Goal: Task Accomplishment & Management: Manage account settings

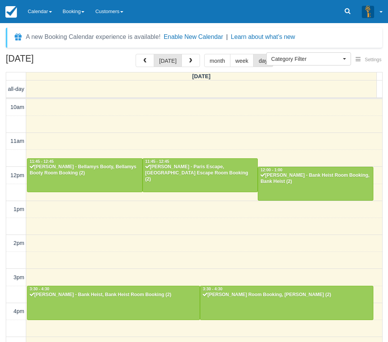
select select
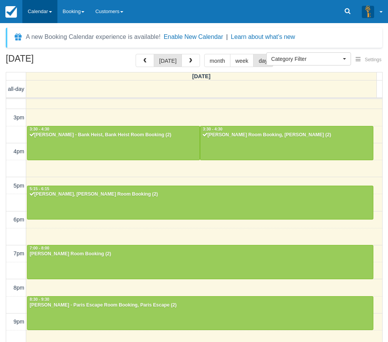
click at [46, 12] on link "Calendar" at bounding box center [39, 11] width 35 height 23
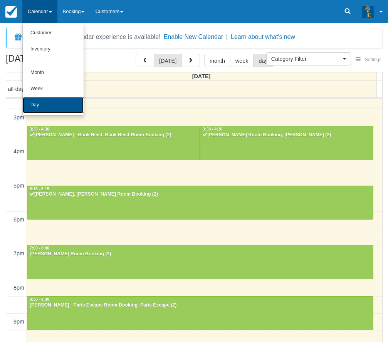
click at [48, 101] on link "Day" at bounding box center [53, 105] width 61 height 16
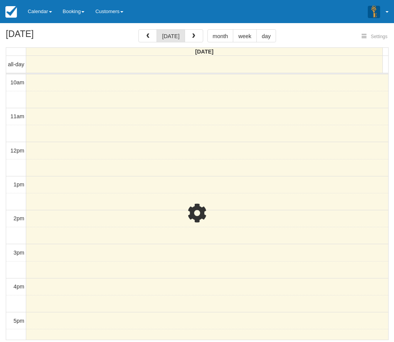
select select
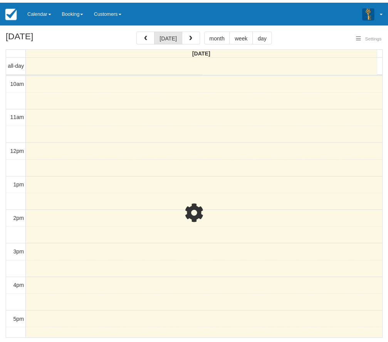
scroll to position [160, 0]
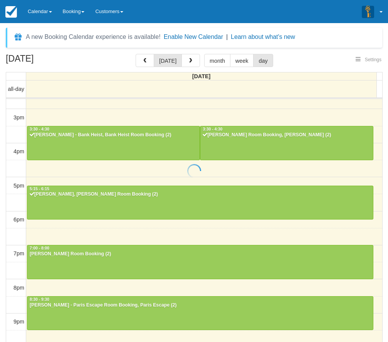
select select
click at [36, 8] on link "Calendar" at bounding box center [39, 11] width 35 height 23
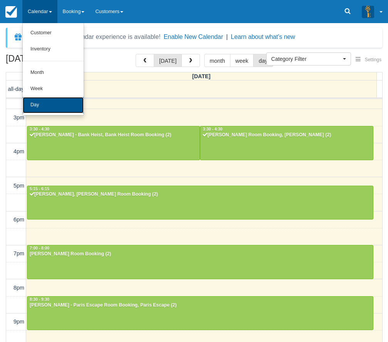
click at [52, 104] on link "Day" at bounding box center [53, 105] width 61 height 16
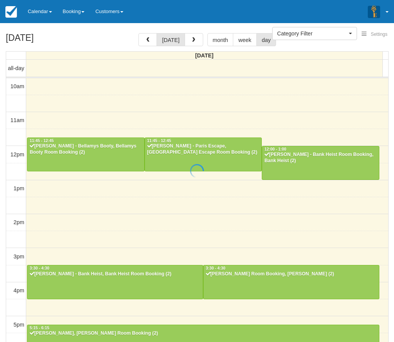
select select
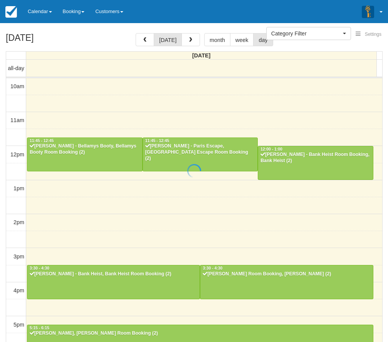
scroll to position [160, 0]
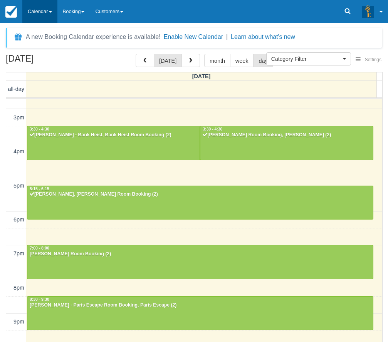
click at [57, 19] on link "Calendar" at bounding box center [39, 11] width 35 height 23
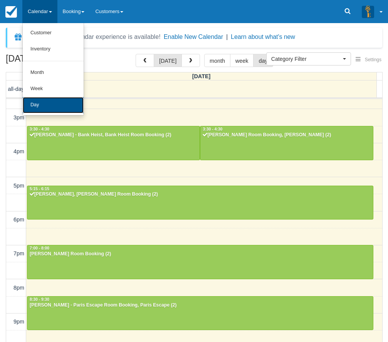
click at [53, 97] on link "Day" at bounding box center [53, 105] width 61 height 16
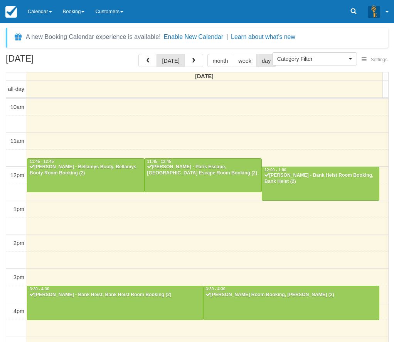
select select
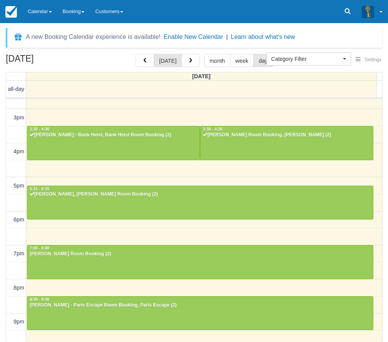
scroll to position [160, 0]
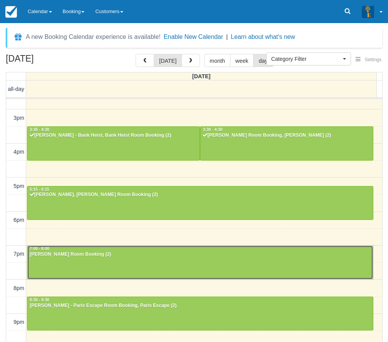
click at [191, 264] on div at bounding box center [200, 262] width 346 height 33
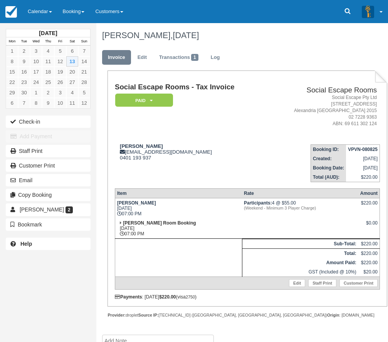
click at [237, 128] on td "Social Escape Rooms - Tax Invoice Paid   Pending Reserved Deposit Blocked for C…" at bounding box center [191, 110] width 152 height 55
click at [54, 20] on link "Calendar" at bounding box center [39, 11] width 35 height 23
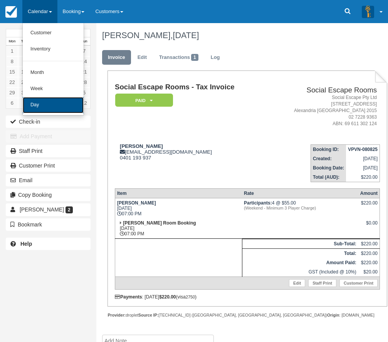
click at [52, 101] on link "Day" at bounding box center [53, 105] width 61 height 16
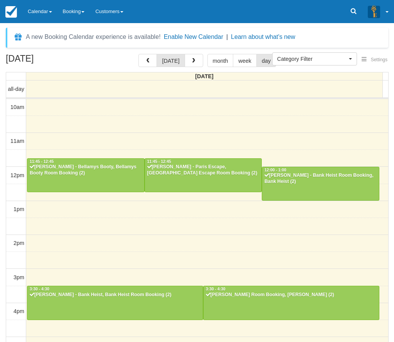
select select
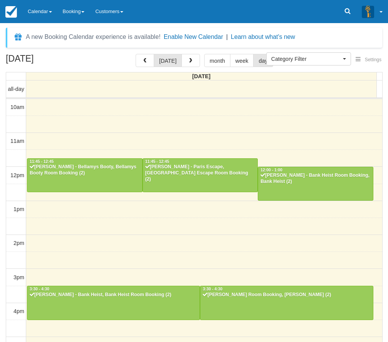
scroll to position [160, 0]
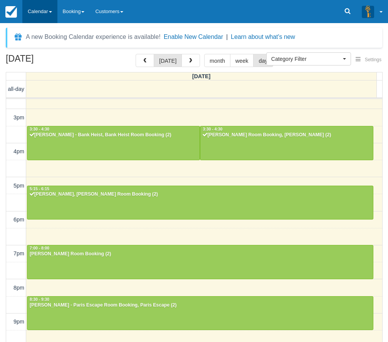
click at [44, 13] on link "Calendar" at bounding box center [39, 11] width 35 height 23
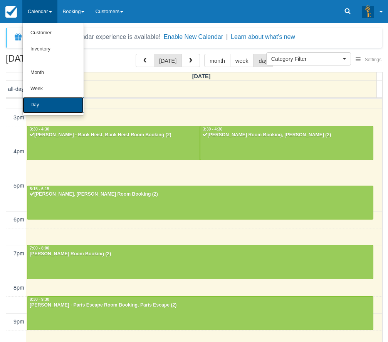
click at [71, 106] on link "Day" at bounding box center [53, 105] width 61 height 16
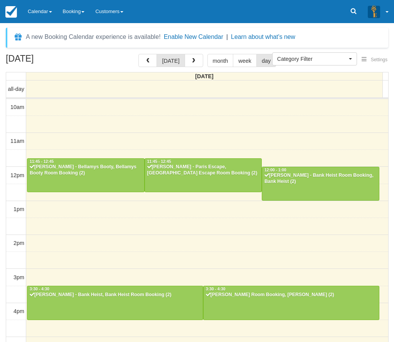
select select
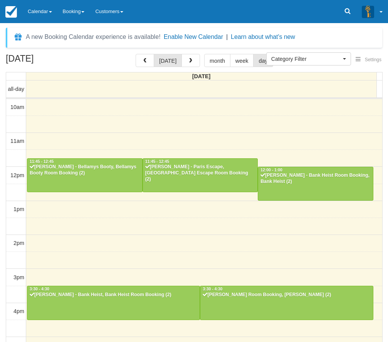
scroll to position [160, 0]
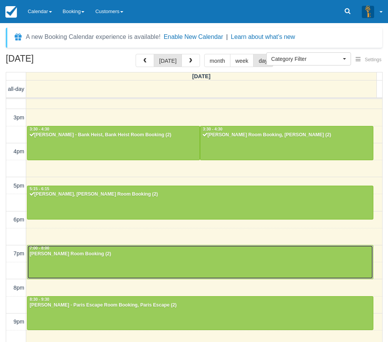
click at [75, 251] on div "Shadman - Ransom, Ransom Room Booking (2)" at bounding box center [200, 254] width 342 height 6
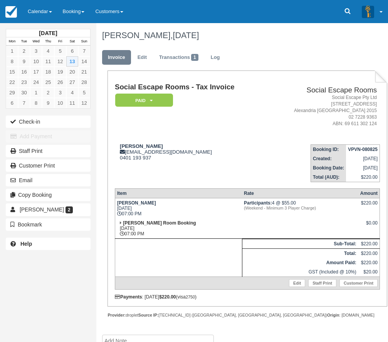
click at [260, 182] on div "Social Escape Rooms - Tax Invoice Paid   Pending Reserved Deposit Blocked for C…" at bounding box center [247, 191] width 265 height 216
click at [217, 156] on div "Shadman [EMAIL_ADDRESS][DOMAIN_NAME] 0401 193 937" at bounding box center [191, 151] width 152 height 17
drag, startPoint x: 217, startPoint y: 156, endPoint x: 229, endPoint y: 148, distance: 14.8
click at [219, 155] on div "Shadman shadman.r@hotmail.com 0401 193 937" at bounding box center [191, 151] width 152 height 17
click at [229, 148] on div "Shadman shadman.r@hotmail.com 0401 193 937" at bounding box center [191, 151] width 152 height 17
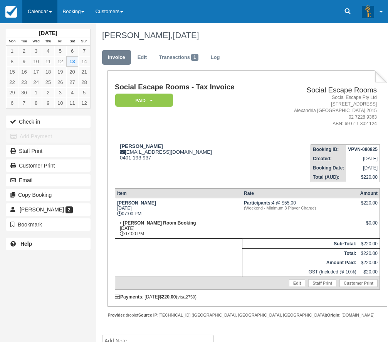
click at [53, 17] on link "Calendar" at bounding box center [39, 11] width 35 height 23
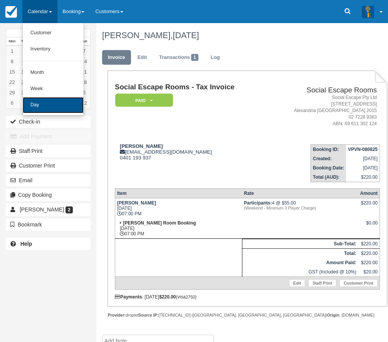
click at [69, 106] on link "Day" at bounding box center [53, 105] width 61 height 16
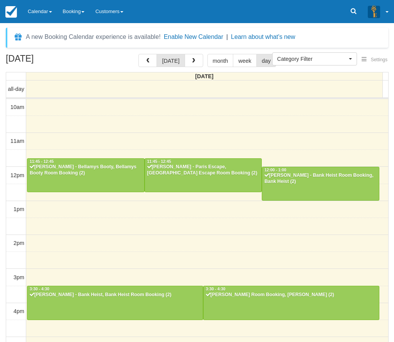
select select
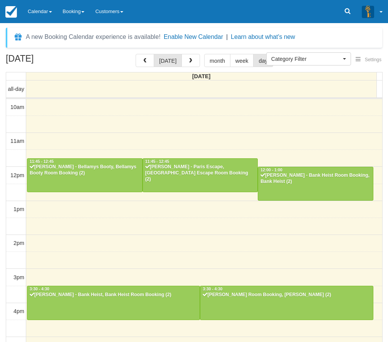
scroll to position [160, 0]
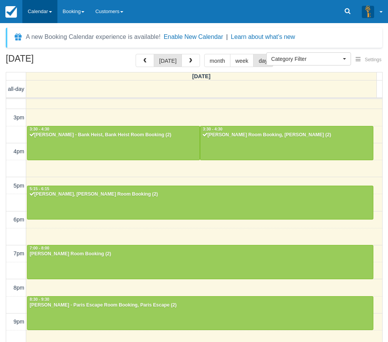
click at [48, 8] on link "Calendar" at bounding box center [39, 11] width 35 height 23
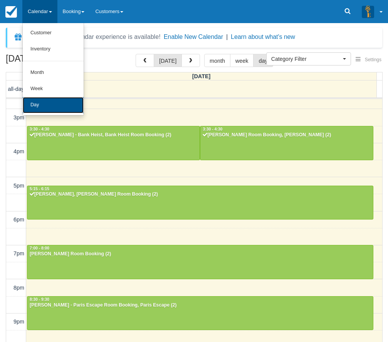
click at [45, 105] on link "Day" at bounding box center [53, 105] width 61 height 16
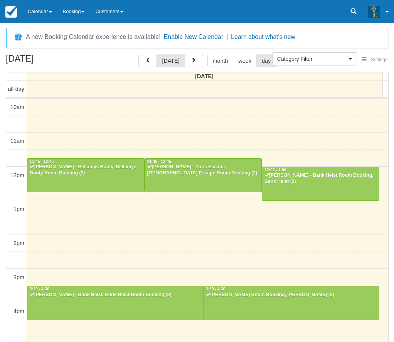
select select
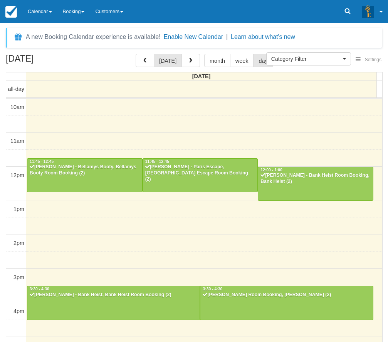
scroll to position [160, 0]
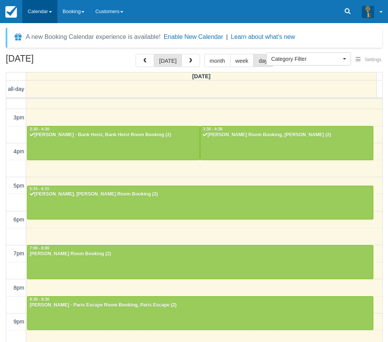
click at [57, 7] on link "Calendar" at bounding box center [39, 11] width 35 height 23
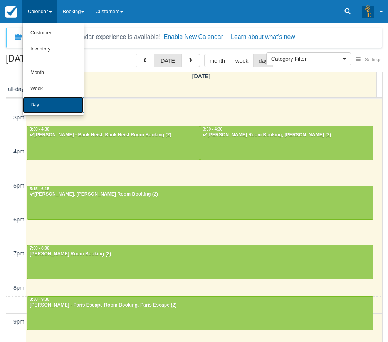
click at [47, 105] on link "Day" at bounding box center [53, 105] width 61 height 16
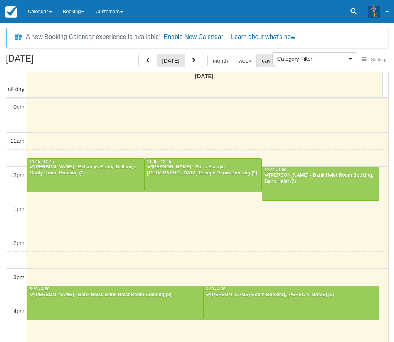
select select
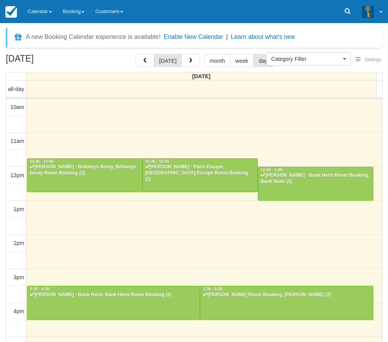
scroll to position [160, 0]
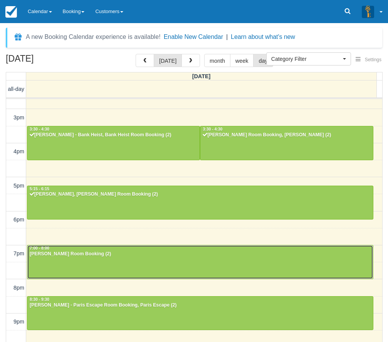
click at [172, 259] on div at bounding box center [200, 262] width 346 height 33
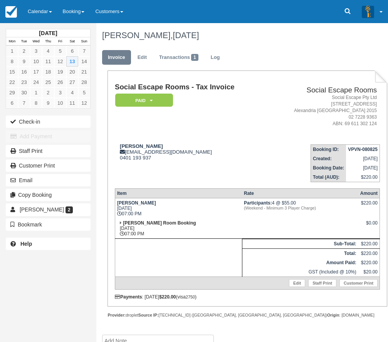
click at [172, 259] on td at bounding box center [178, 258] width 127 height 38
drag, startPoint x: 0, startPoint y: 0, endPoint x: 147, endPoint y: 166, distance: 222.1
click at [172, 258] on td at bounding box center [178, 258] width 127 height 38
click at [69, 121] on button "Check-in" at bounding box center [48, 122] width 85 height 12
type button "true"
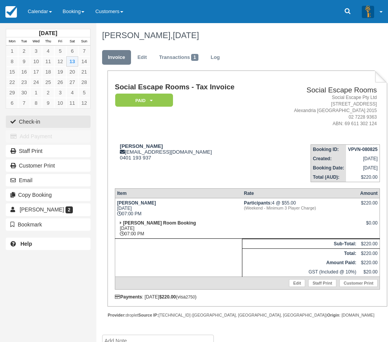
click at [6, 116] on button "Check-in" at bounding box center [48, 122] width 85 height 12
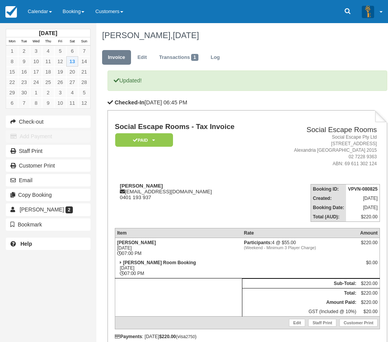
click at [283, 221] on td "Booking ID: VPVN-080825 Created: [DATE] Booking Date: [DATE] Total (AUD): $220.…" at bounding box center [323, 200] width 113 height 44
click at [50, 15] on link "Calendar" at bounding box center [39, 11] width 35 height 23
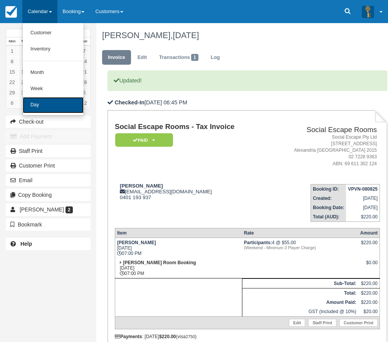
click at [61, 101] on link "Day" at bounding box center [53, 105] width 61 height 16
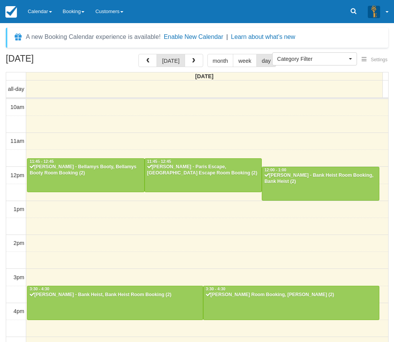
select select
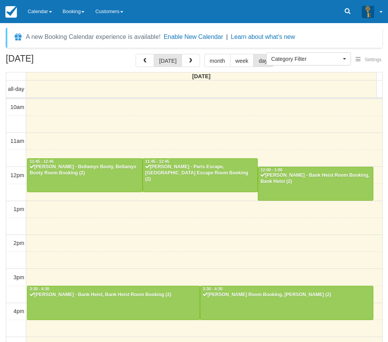
scroll to position [160, 0]
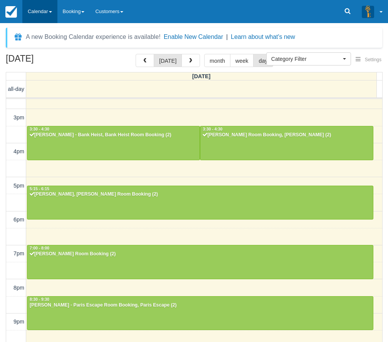
click at [42, 15] on link "Calendar" at bounding box center [39, 11] width 35 height 23
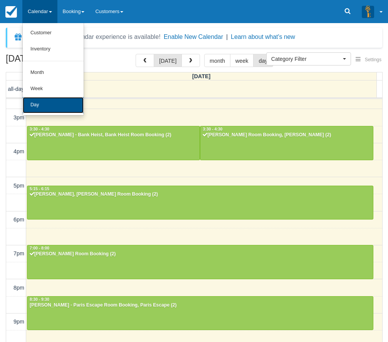
click at [83, 106] on link "Day" at bounding box center [53, 105] width 61 height 16
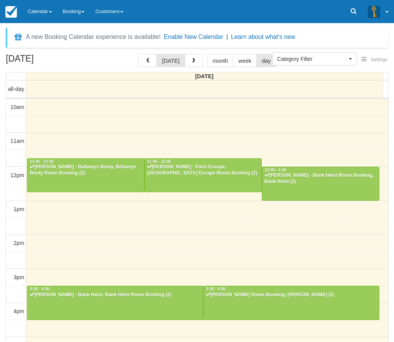
select select
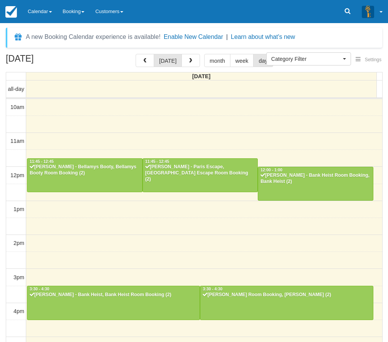
scroll to position [160, 0]
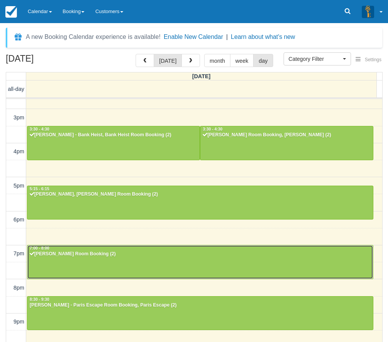
click at [177, 257] on div "Shadman - Ransom, Ransom Room Booking (2)" at bounding box center [200, 254] width 342 height 6
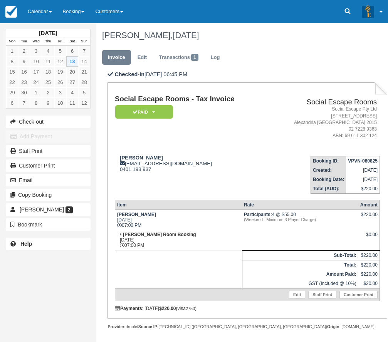
click at [223, 231] on td "Ransom Room Booking Sat Sept 13, 2025 07:00 PM" at bounding box center [178, 240] width 127 height 20
click at [177, 166] on div "Shadman shadman.r@hotmail.com 0401 193 937" at bounding box center [191, 163] width 152 height 17
click at [179, 172] on div "Shadman shadman.r@hotmail.com 0401 193 937" at bounding box center [191, 163] width 152 height 17
click at [32, 19] on link "Calendar" at bounding box center [39, 11] width 35 height 23
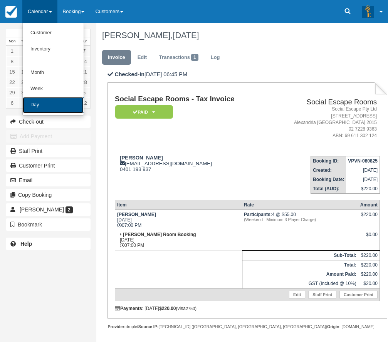
click at [50, 100] on link "Day" at bounding box center [53, 105] width 61 height 16
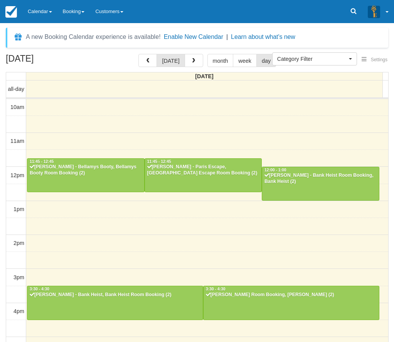
select select
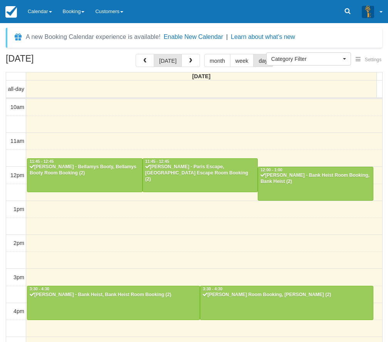
scroll to position [160, 0]
